Goal: Register for event/course

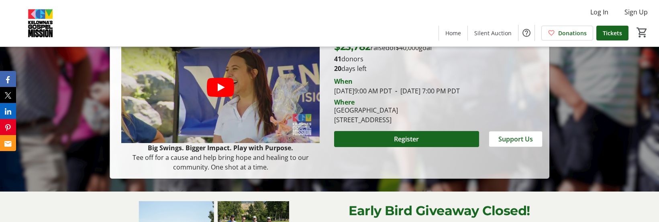
scroll to position [161, 0]
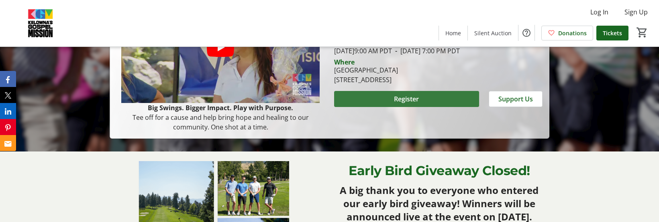
click at [387, 97] on span at bounding box center [406, 99] width 145 height 19
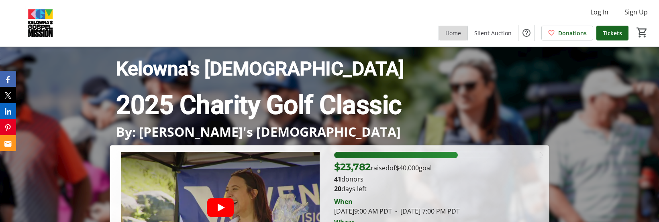
click at [455, 33] on span "Home" at bounding box center [453, 33] width 16 height 8
click at [457, 33] on span "Home" at bounding box center [453, 33] width 16 height 8
